Goal: Information Seeking & Learning: Learn about a topic

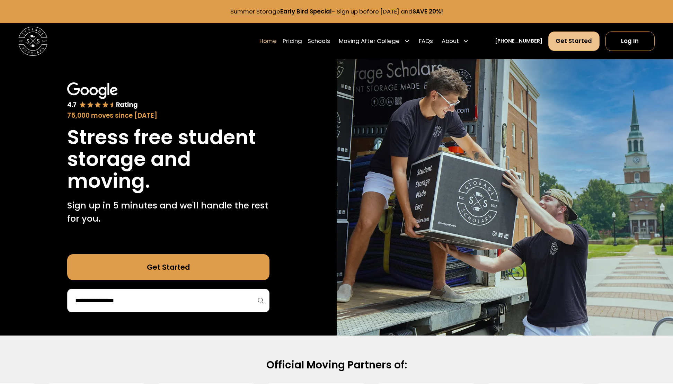
click at [562, 43] on link "Get Started" at bounding box center [574, 41] width 52 height 19
click at [302, 40] on link "Pricing" at bounding box center [291, 41] width 19 height 20
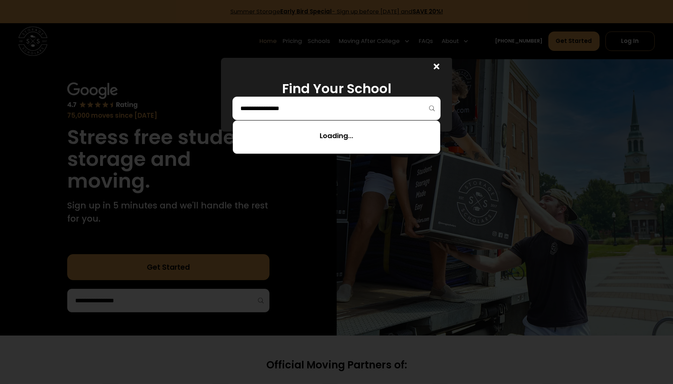
click at [380, 105] on input "search" at bounding box center [337, 108] width 194 height 12
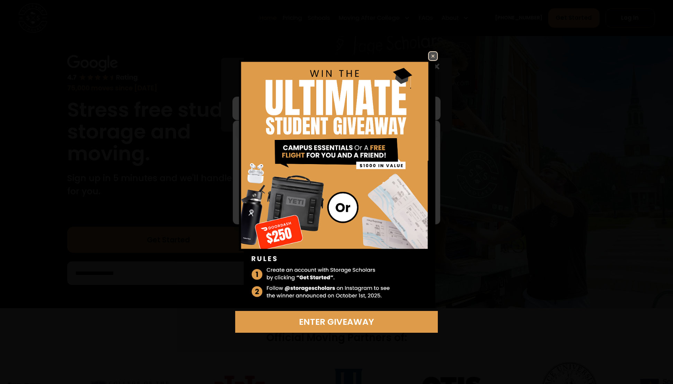
scroll to position [28, 0]
click at [432, 55] on img at bounding box center [433, 56] width 8 height 8
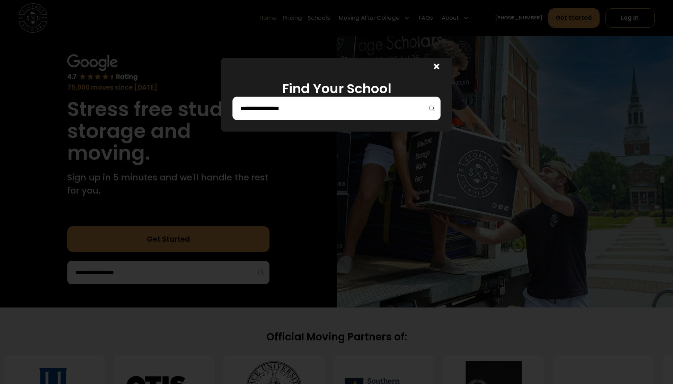
click at [321, 116] on div at bounding box center [336, 109] width 208 height 24
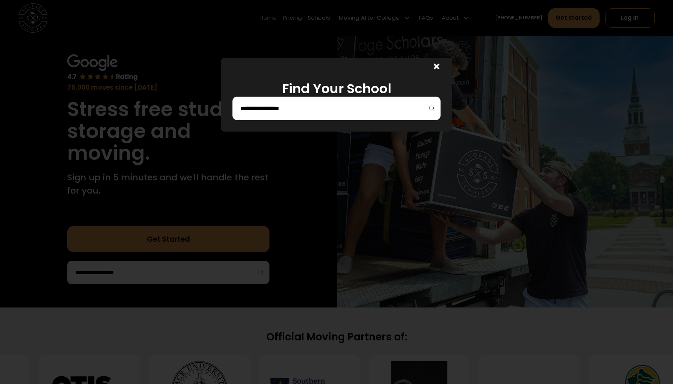
click at [302, 111] on input "search" at bounding box center [337, 108] width 194 height 12
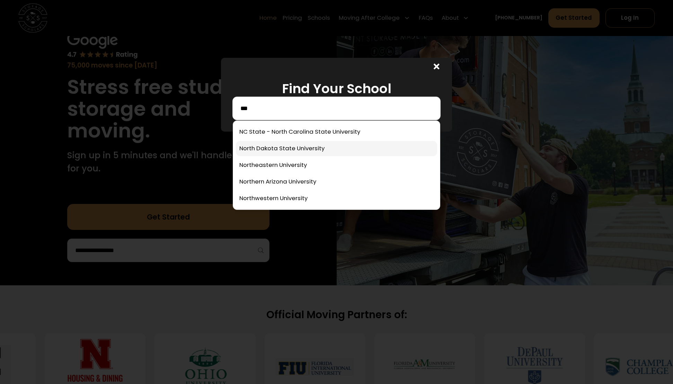
scroll to position [52, 0]
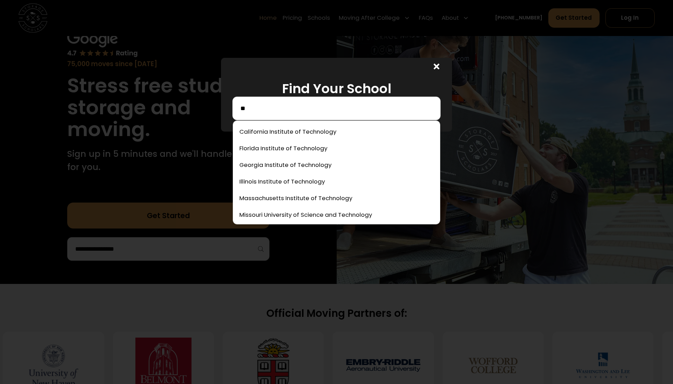
type input "*"
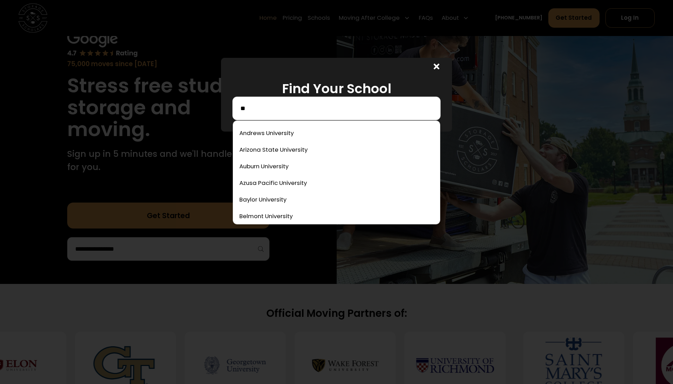
scroll to position [0, 0]
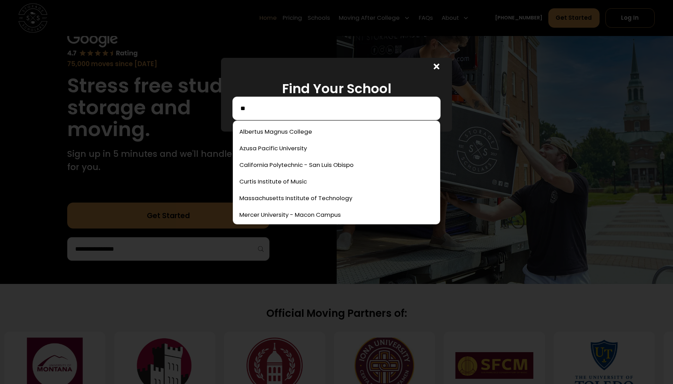
type input "*"
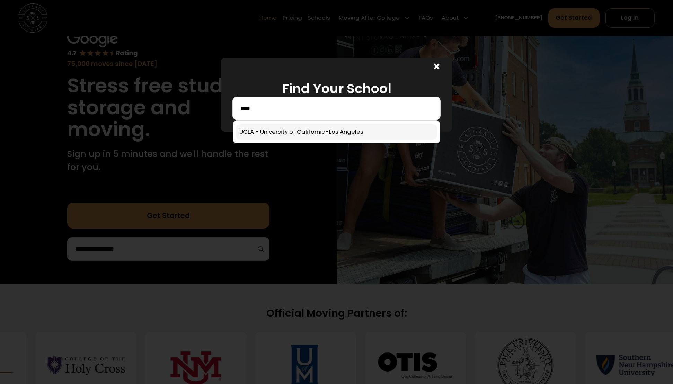
type input "****"
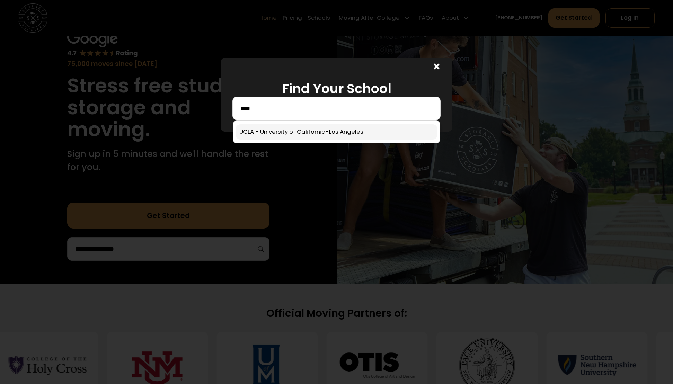
click at [311, 137] on link at bounding box center [336, 131] width 201 height 15
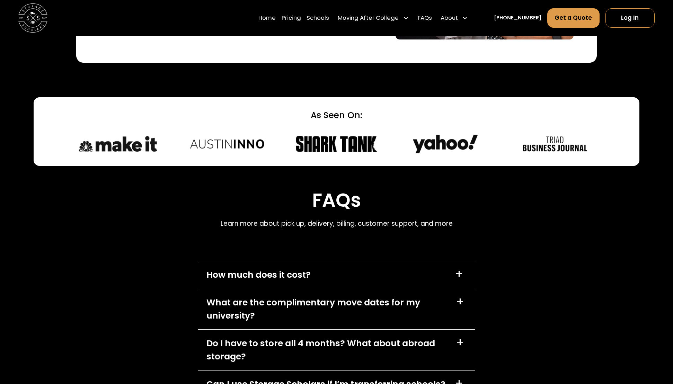
scroll to position [3163, 0]
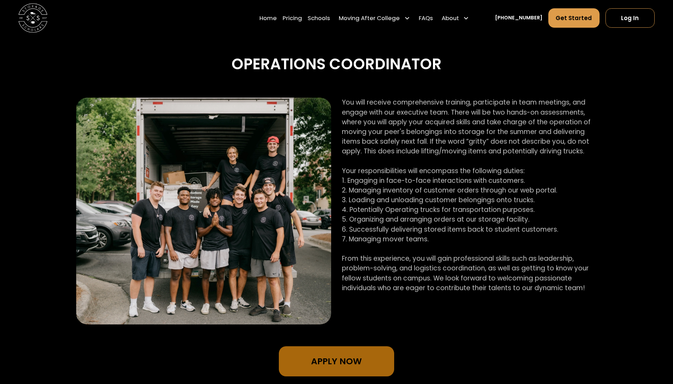
scroll to position [372, 0]
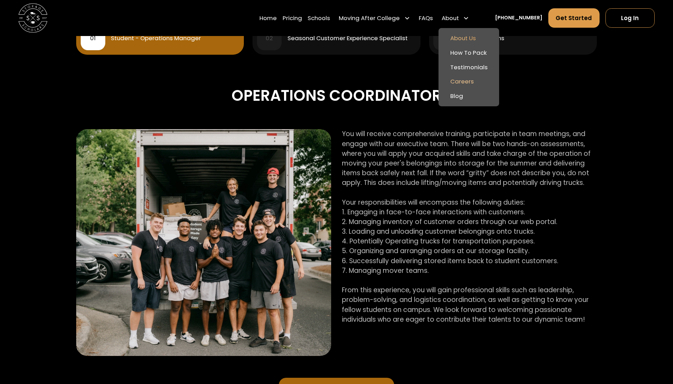
click at [470, 36] on link "About Us" at bounding box center [468, 38] width 55 height 15
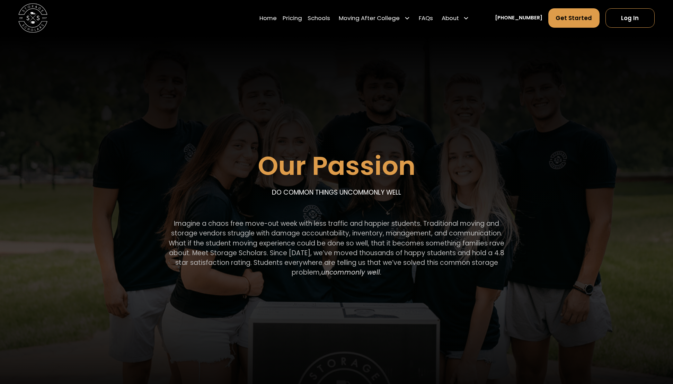
click at [457, 157] on div "Our Passion DO COMMON THINGS UNCOMMONLY WELL Imagine a chaos free move-out week…" at bounding box center [336, 170] width 520 height 268
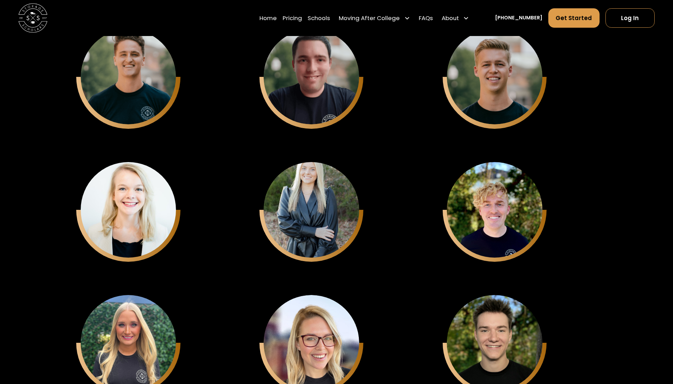
scroll to position [1994, 0]
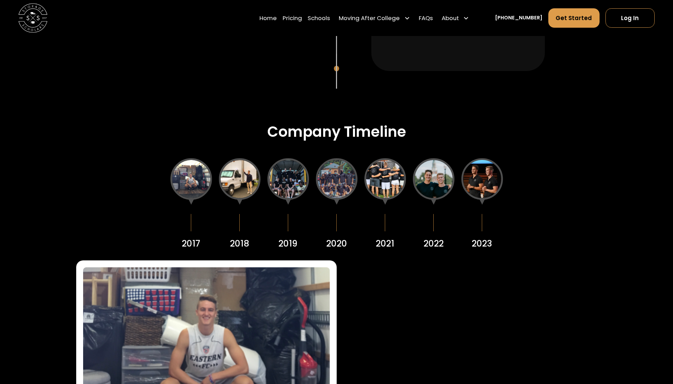
scroll to position [903, 0]
click at [336, 183] on div at bounding box center [337, 180] width 42 height 42
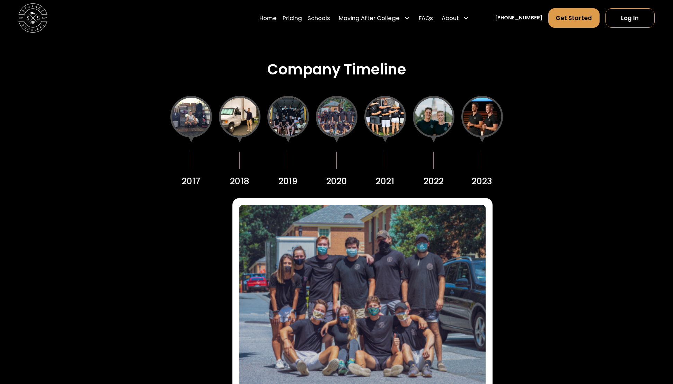
scroll to position [972, 0]
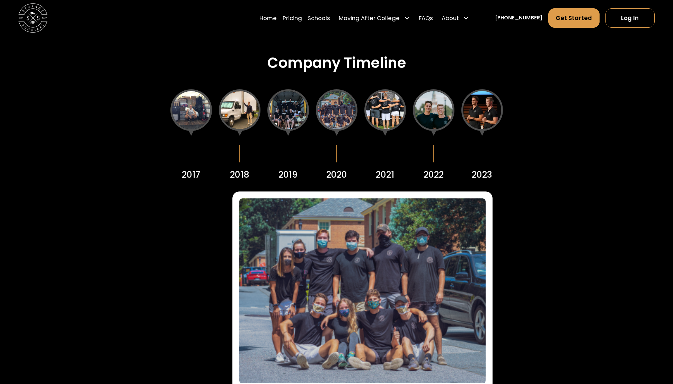
click at [380, 115] on div at bounding box center [385, 110] width 42 height 42
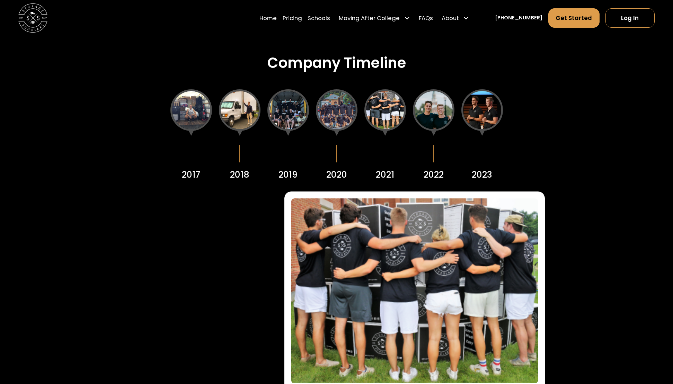
click at [431, 102] on div at bounding box center [434, 110] width 42 height 42
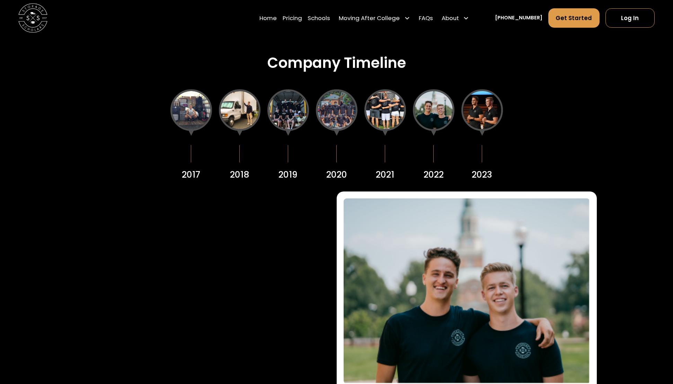
click at [473, 113] on div at bounding box center [482, 110] width 42 height 42
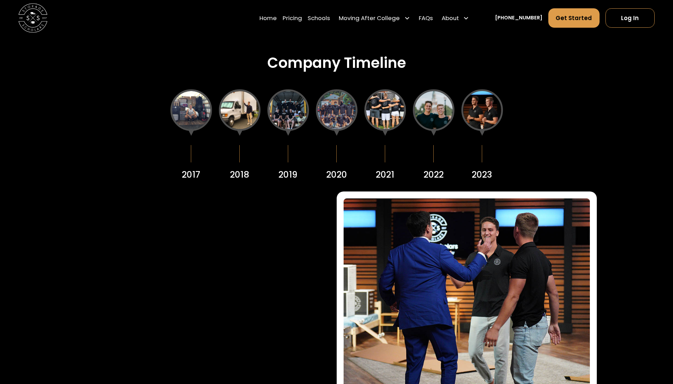
click at [183, 118] on div at bounding box center [191, 110] width 42 height 42
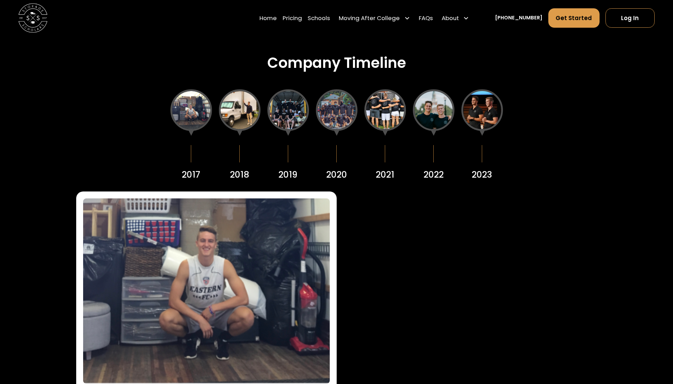
click at [227, 106] on div at bounding box center [240, 110] width 42 height 42
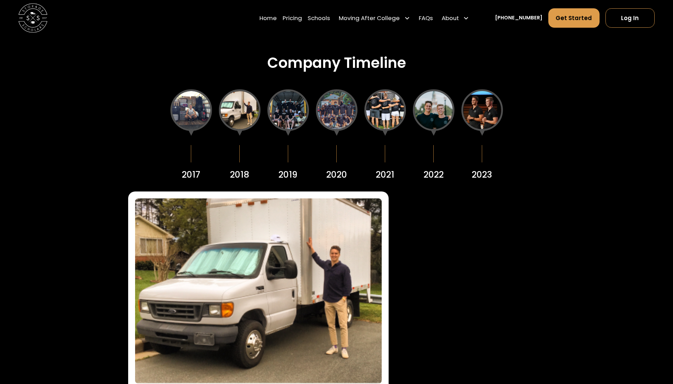
click at [270, 105] on div at bounding box center [288, 110] width 42 height 42
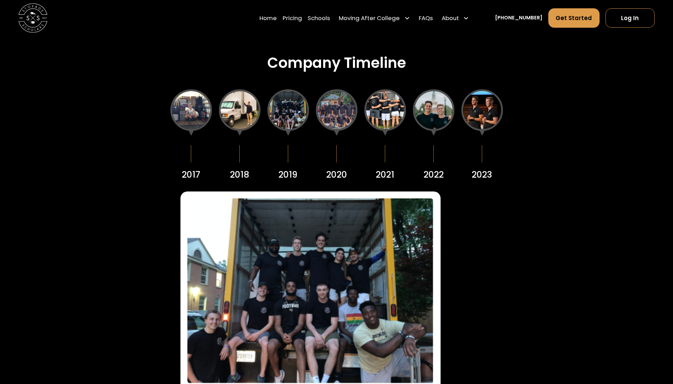
click at [321, 108] on div at bounding box center [337, 110] width 42 height 42
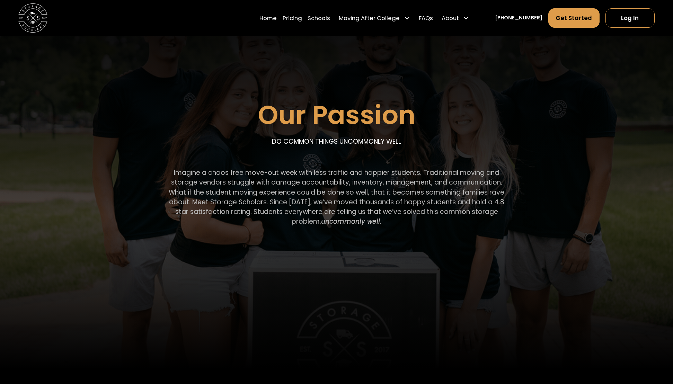
scroll to position [0, 0]
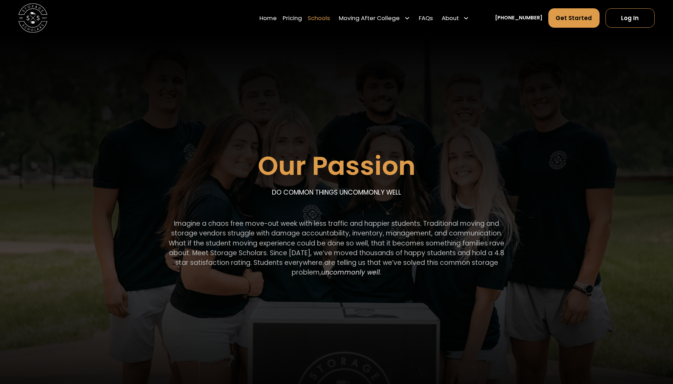
click at [330, 18] on link "Schools" at bounding box center [318, 18] width 23 height 20
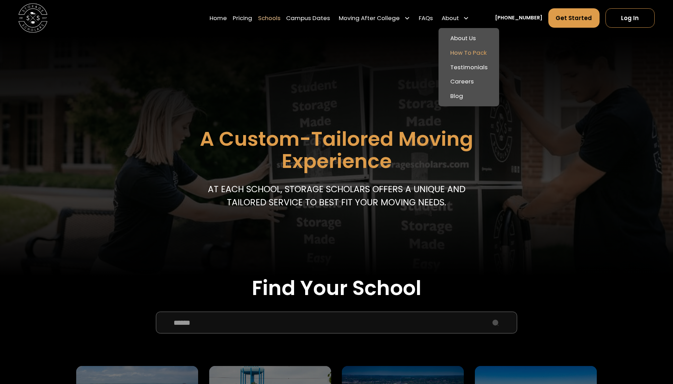
click at [477, 54] on link "How To Pack" at bounding box center [468, 52] width 55 height 15
